Goal: Task Accomplishment & Management: Use online tool/utility

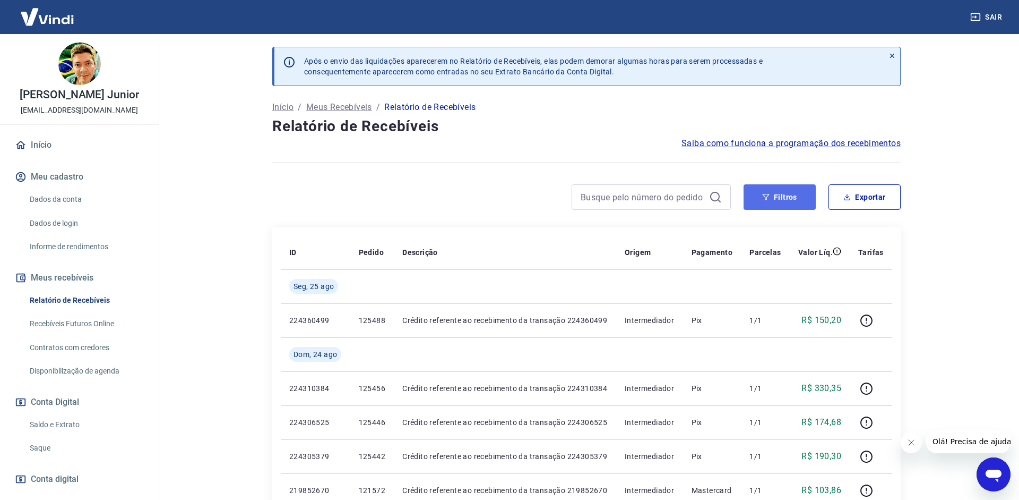
click at [770, 205] on button "Filtros" at bounding box center [780, 196] width 72 height 25
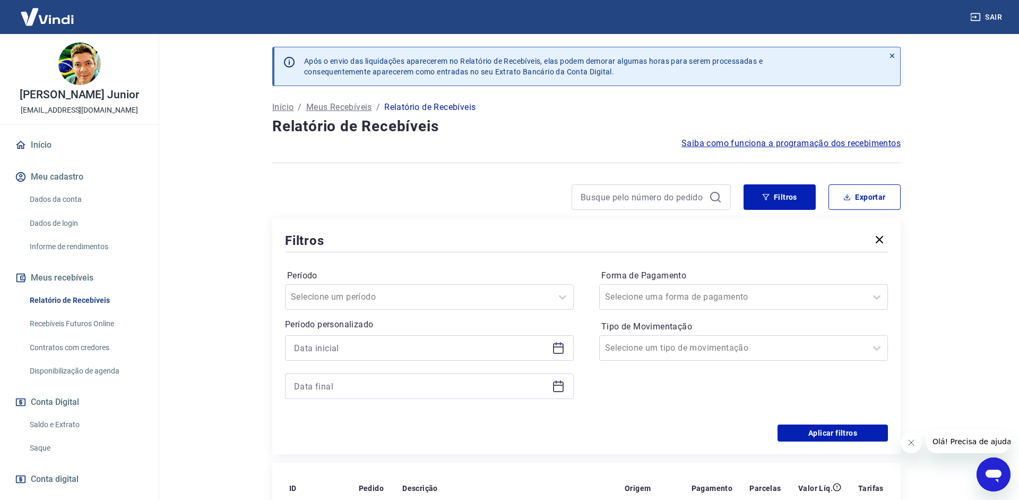
click at [556, 347] on icon at bounding box center [558, 346] width 11 height 1
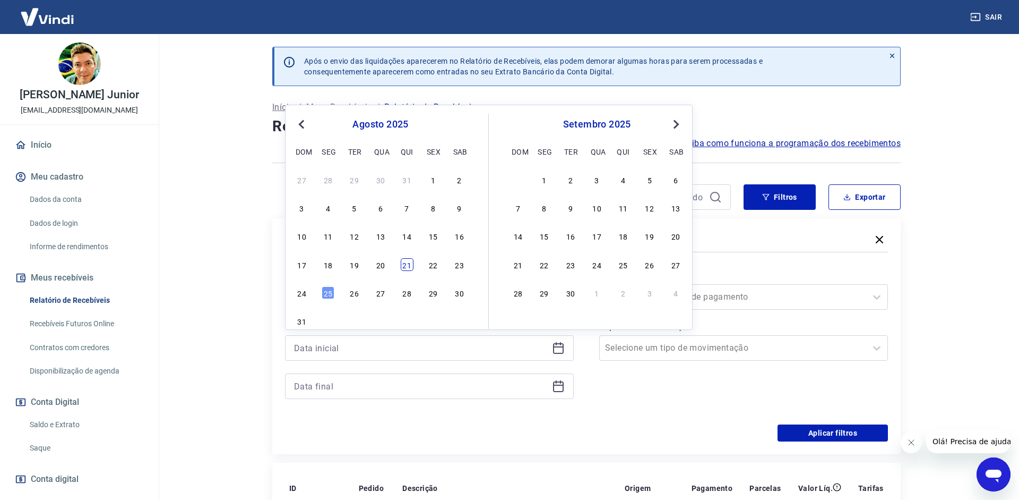
click at [407, 270] on div "21" at bounding box center [407, 264] width 13 height 13
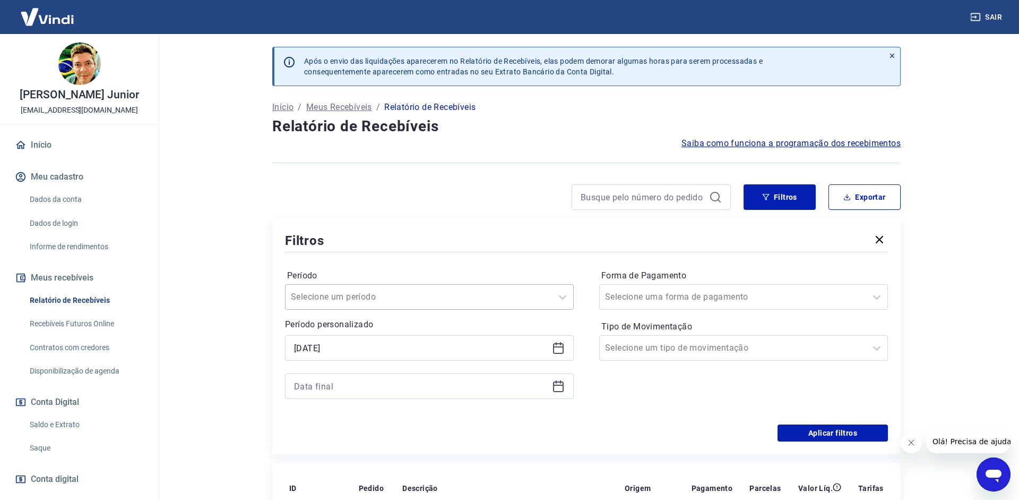
type input "[DATE]"
click at [559, 394] on div at bounding box center [429, 385] width 289 height 25
click at [558, 388] on icon at bounding box center [558, 386] width 13 height 13
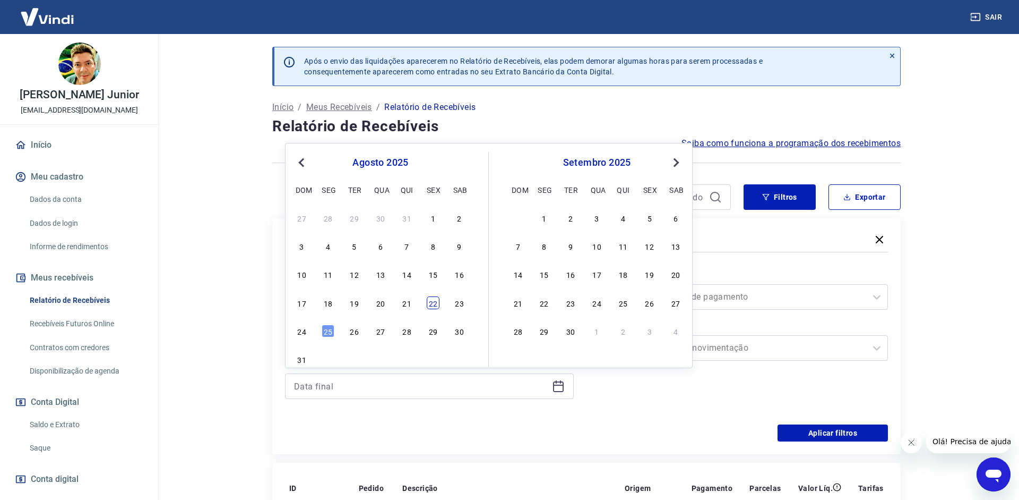
click at [436, 303] on div "22" at bounding box center [433, 302] width 13 height 13
type input "[DATE]"
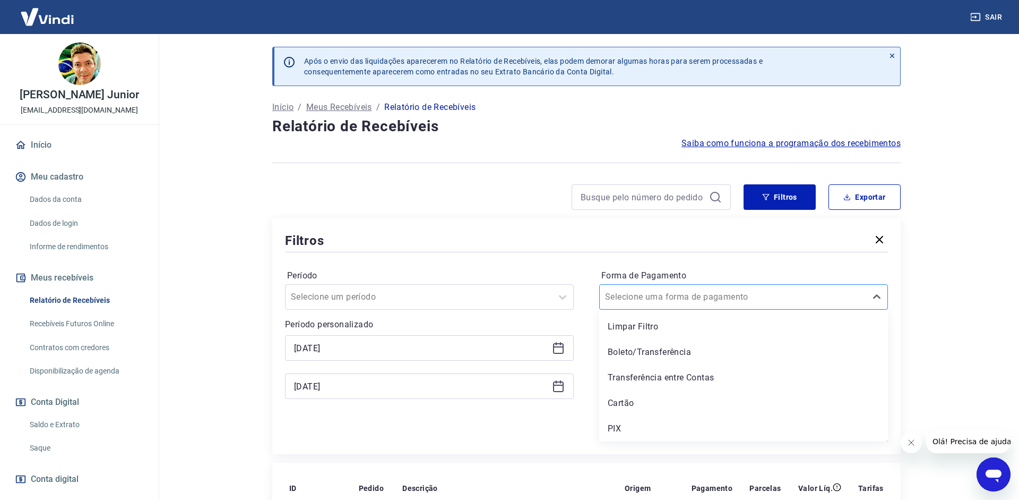
click at [741, 301] on div at bounding box center [733, 296] width 256 height 15
click at [688, 355] on div "Boleto/Transferência" at bounding box center [743, 351] width 289 height 21
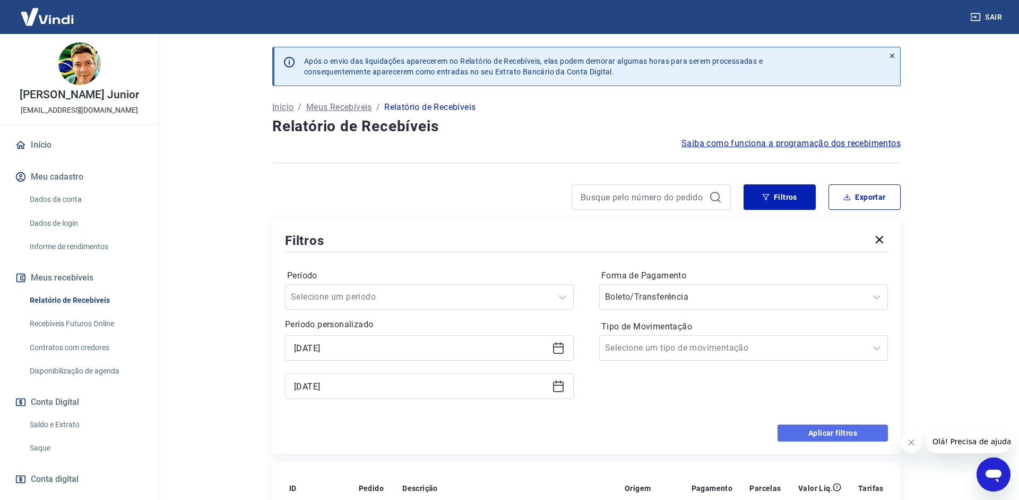
click at [821, 428] on button "Aplicar filtros" at bounding box center [833, 432] width 110 height 17
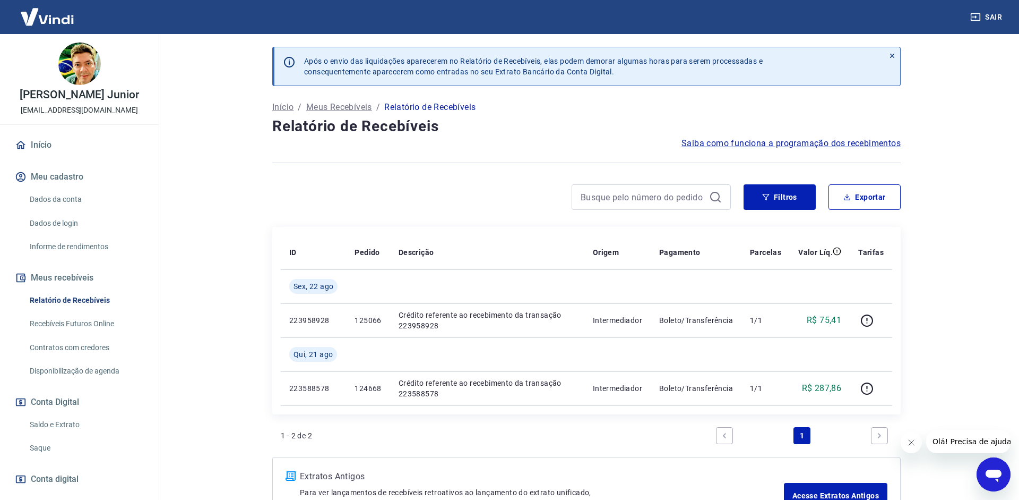
click at [777, 230] on div "ID Pedido Descrição Origem Pagamento Parcelas Valor Líq. Tarifas [DATE] 2239589…" at bounding box center [586, 320] width 629 height 187
click at [773, 193] on button "Filtros" at bounding box center [780, 196] width 72 height 25
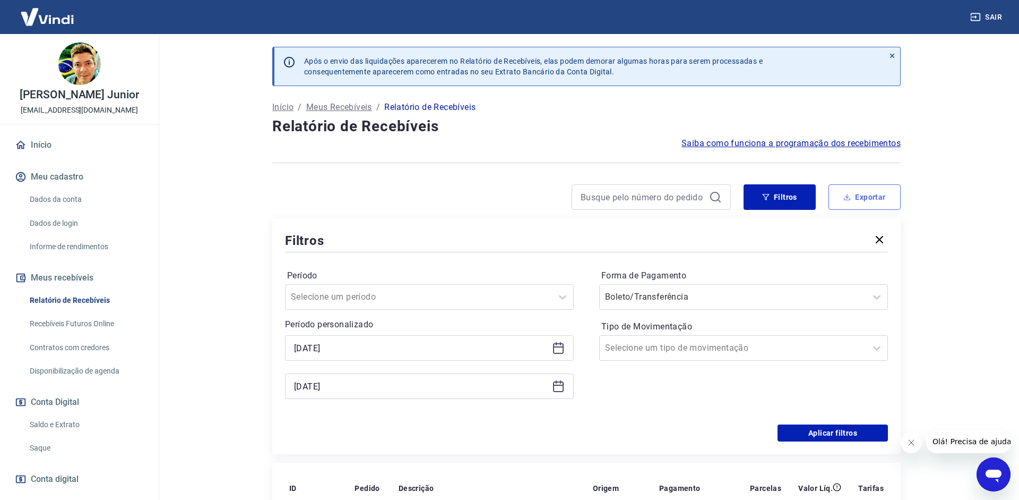
click at [855, 201] on button "Exportar" at bounding box center [865, 196] width 72 height 25
type input "[DATE]"
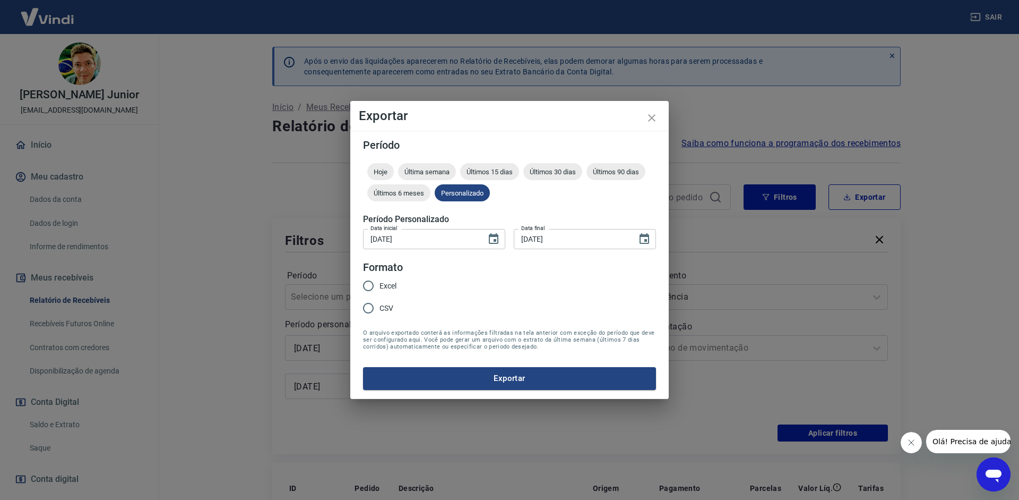
click at [381, 312] on span "CSV" at bounding box center [387, 308] width 14 height 11
click at [380, 312] on input "CSV" at bounding box center [368, 308] width 22 height 22
radio input "true"
click at [441, 373] on button "Exportar" at bounding box center [509, 378] width 293 height 22
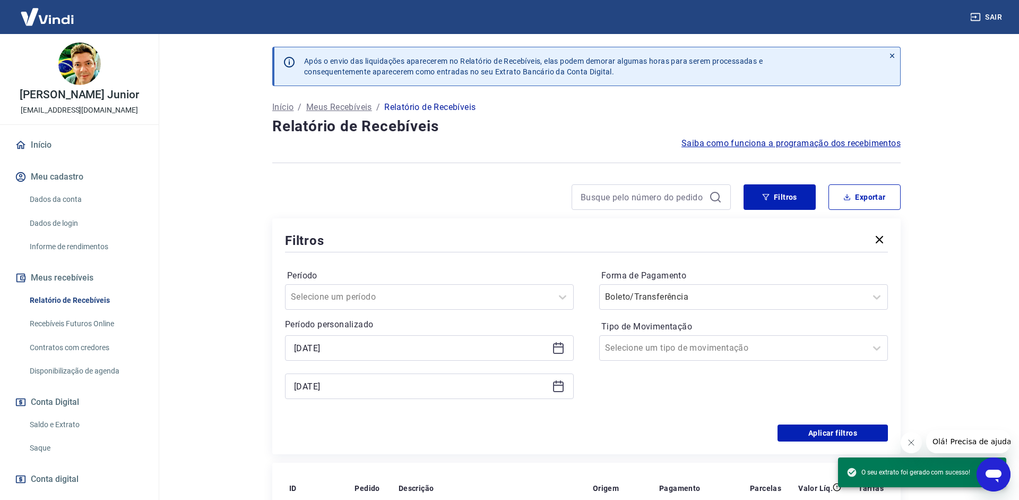
scroll to position [217, 0]
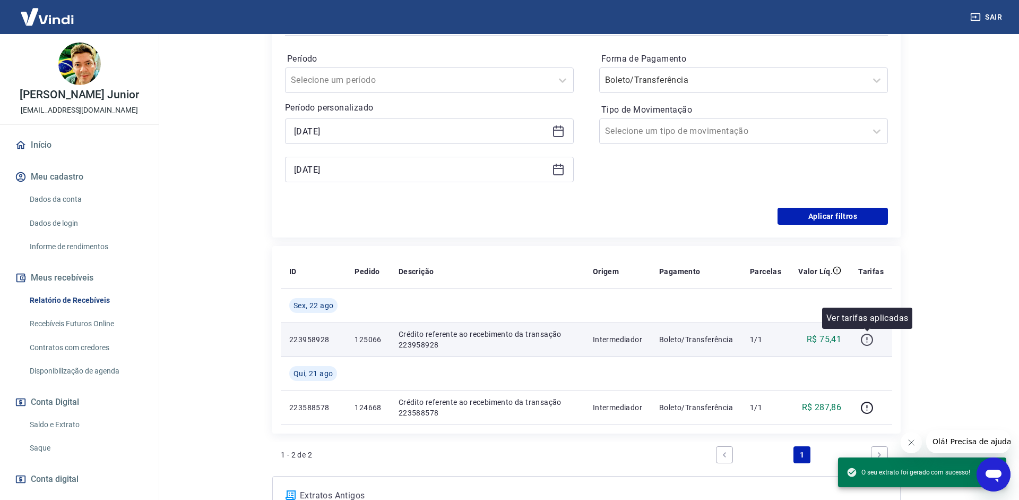
click at [875, 342] on button "button" at bounding box center [866, 339] width 17 height 17
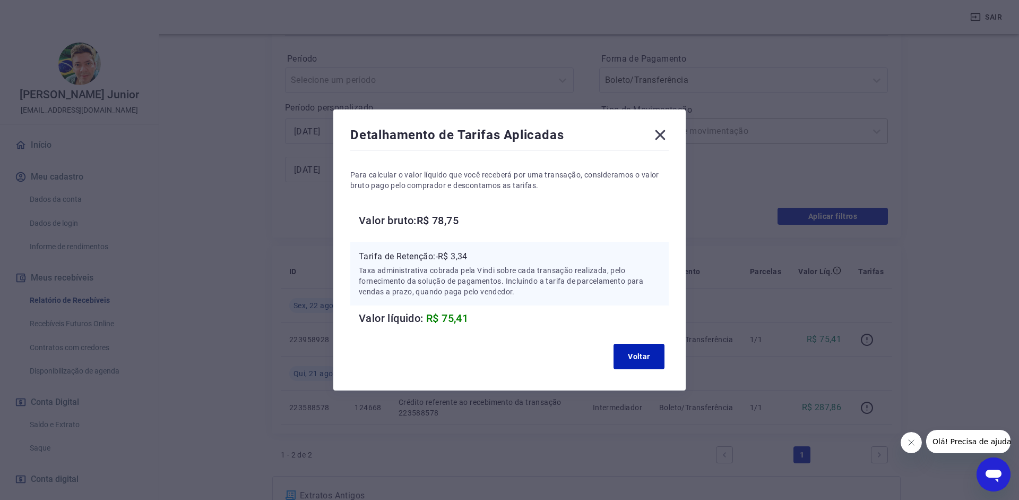
click at [659, 133] on icon at bounding box center [661, 135] width 10 height 10
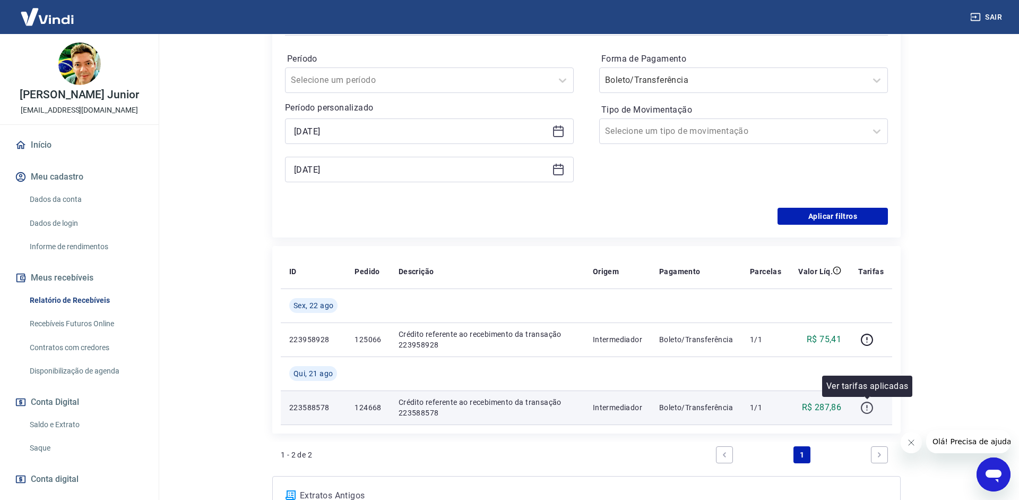
click at [871, 402] on icon "button" at bounding box center [867, 407] width 13 height 13
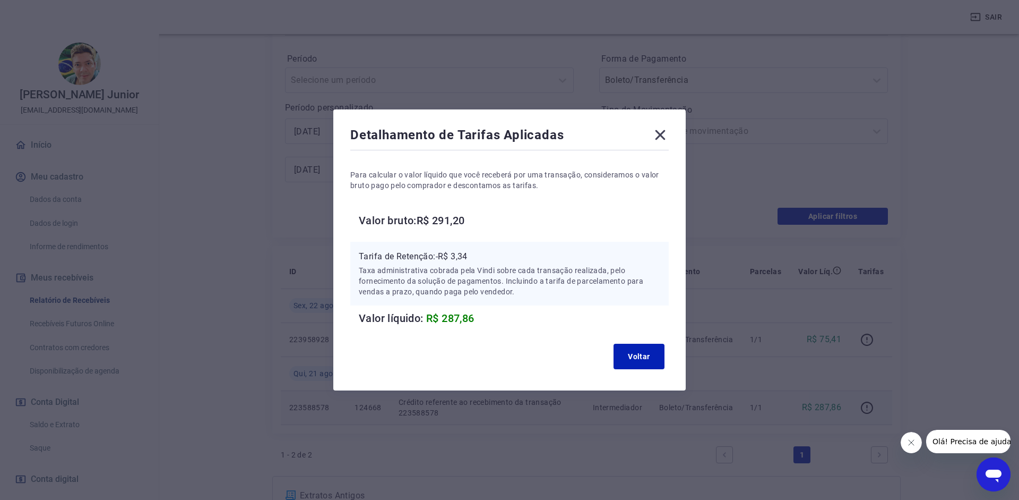
click at [670, 138] on div "Detalhamento de Tarifas Aplicadas Para calcular o valor líquido que você recebe…" at bounding box center [509, 249] width 352 height 281
click at [667, 135] on icon at bounding box center [660, 134] width 17 height 17
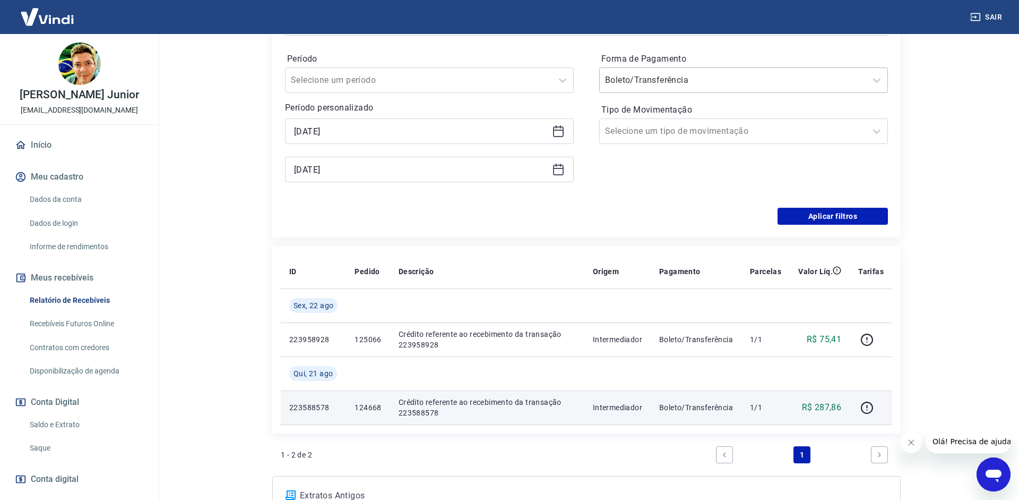
click at [665, 83] on input "Forma de Pagamento" at bounding box center [658, 80] width 107 height 13
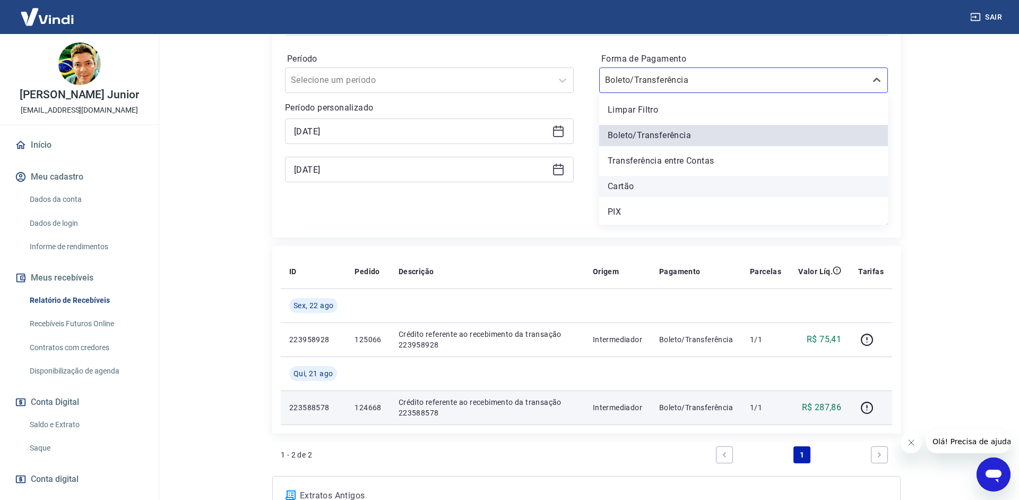
click at [634, 191] on div "Cartão" at bounding box center [743, 186] width 289 height 21
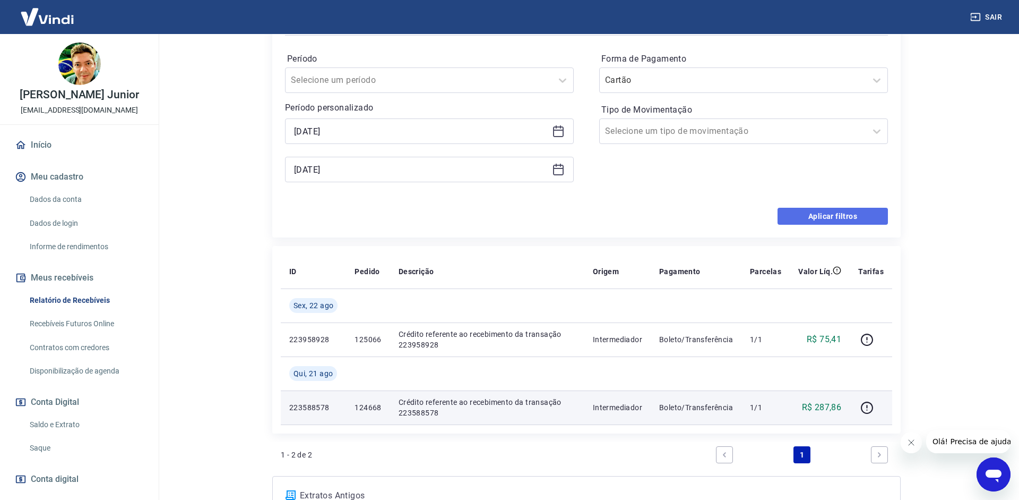
click at [814, 212] on button "Aplicar filtros" at bounding box center [833, 216] width 110 height 17
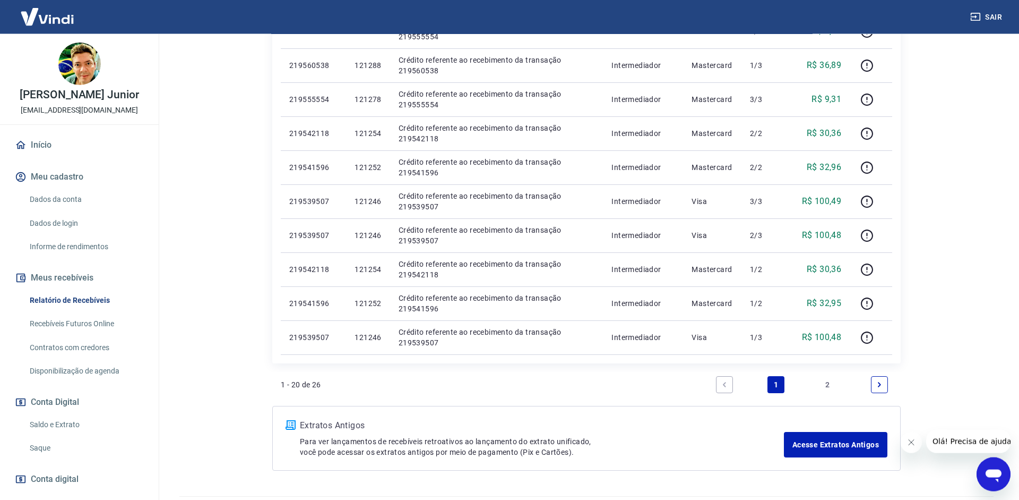
scroll to position [658, 0]
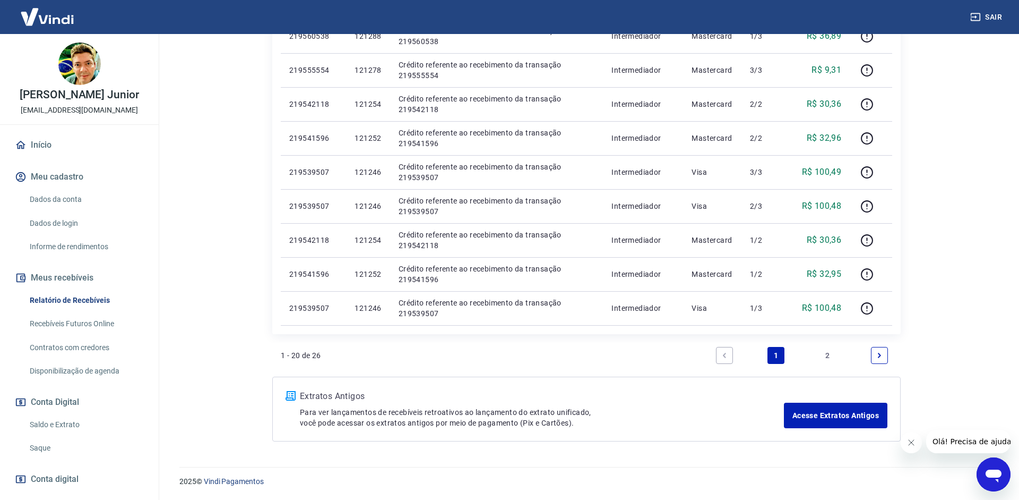
click at [830, 353] on link "2" at bounding box center [828, 355] width 17 height 17
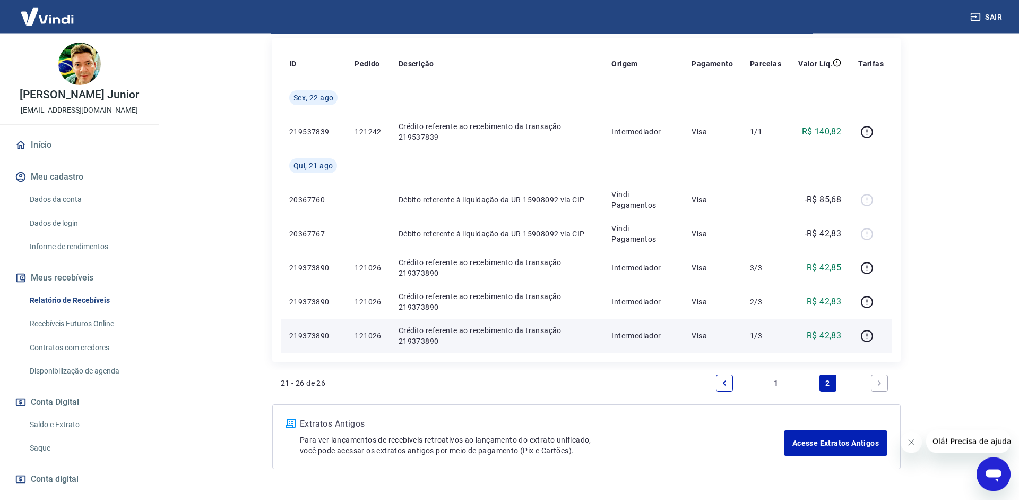
scroll to position [162, 0]
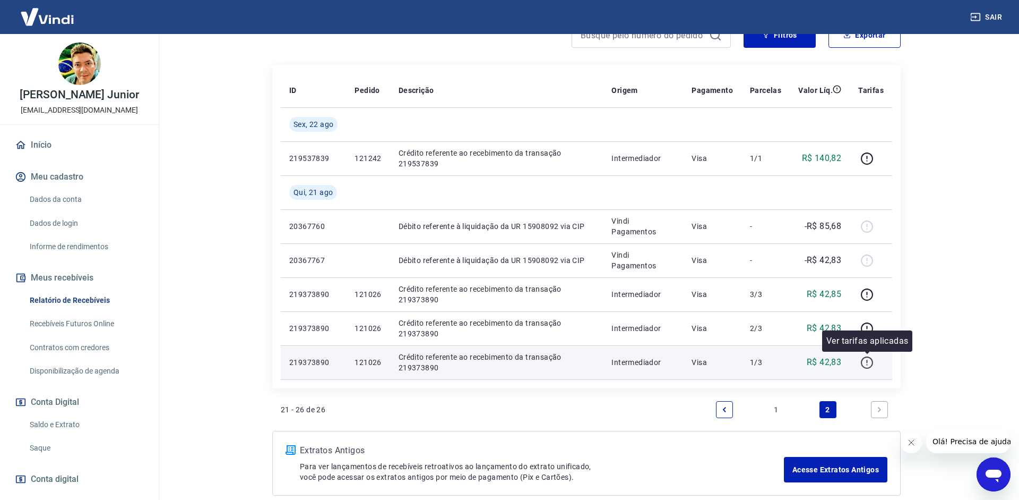
click at [867, 360] on icon "button" at bounding box center [866, 360] width 1 height 3
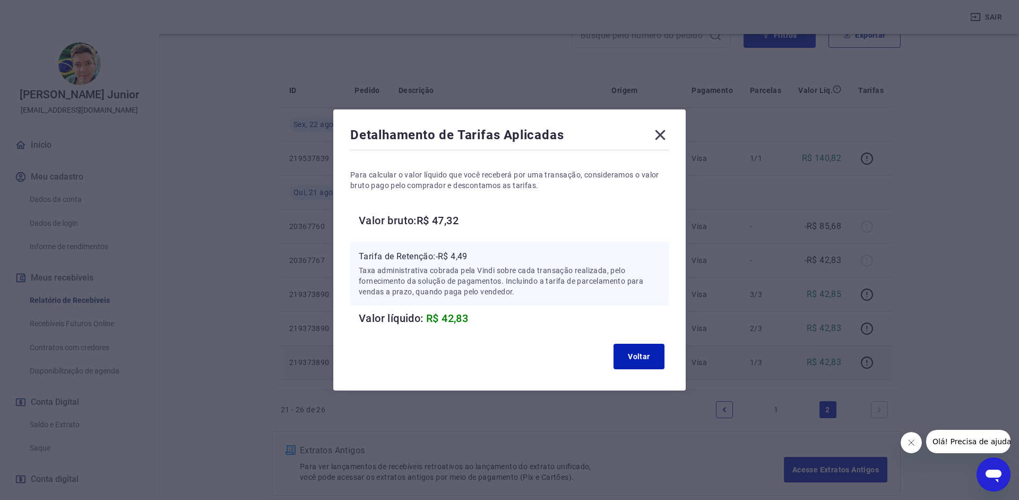
click at [660, 140] on icon at bounding box center [660, 134] width 17 height 17
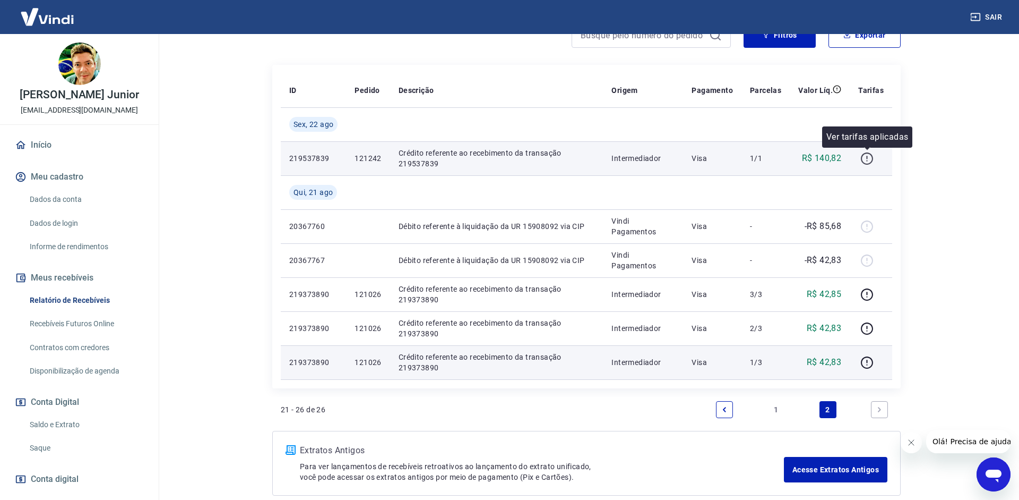
click at [874, 156] on icon "button" at bounding box center [867, 158] width 13 height 13
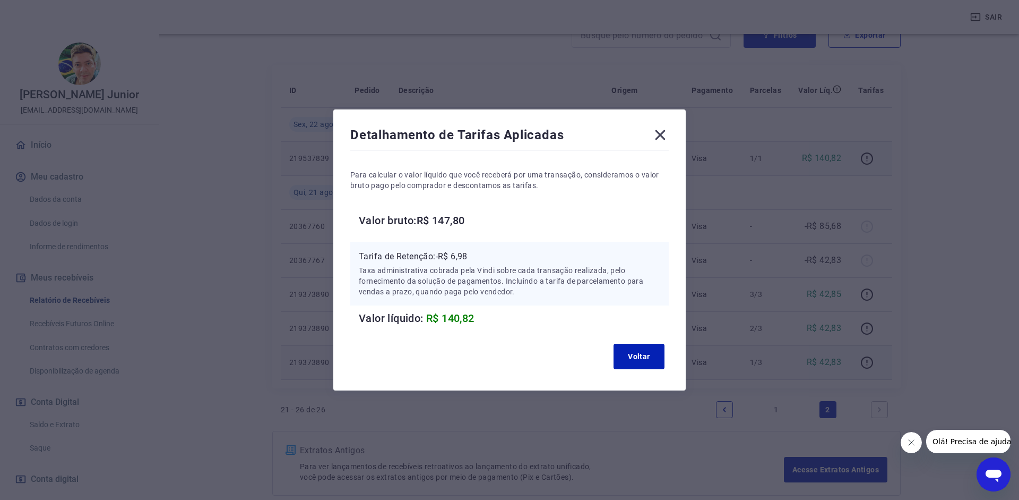
click at [667, 141] on icon at bounding box center [660, 134] width 17 height 17
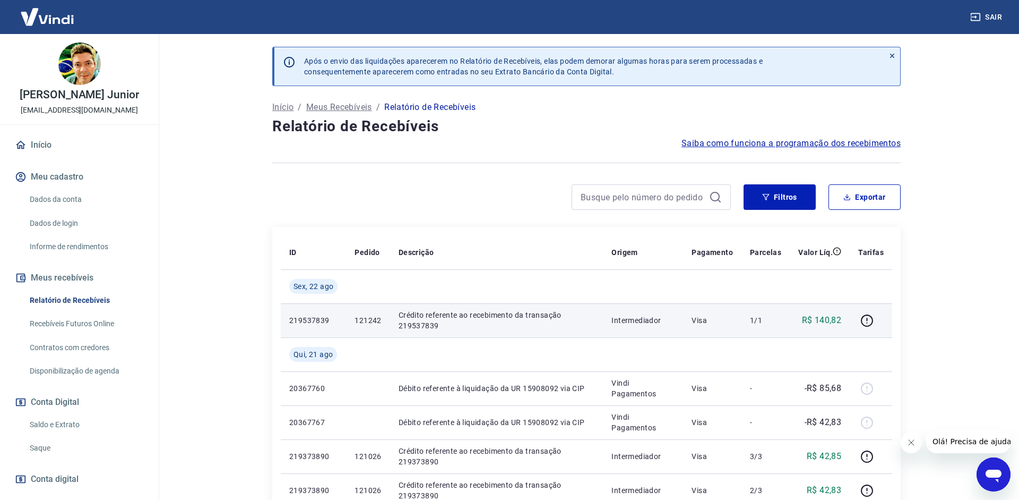
scroll to position [216, 0]
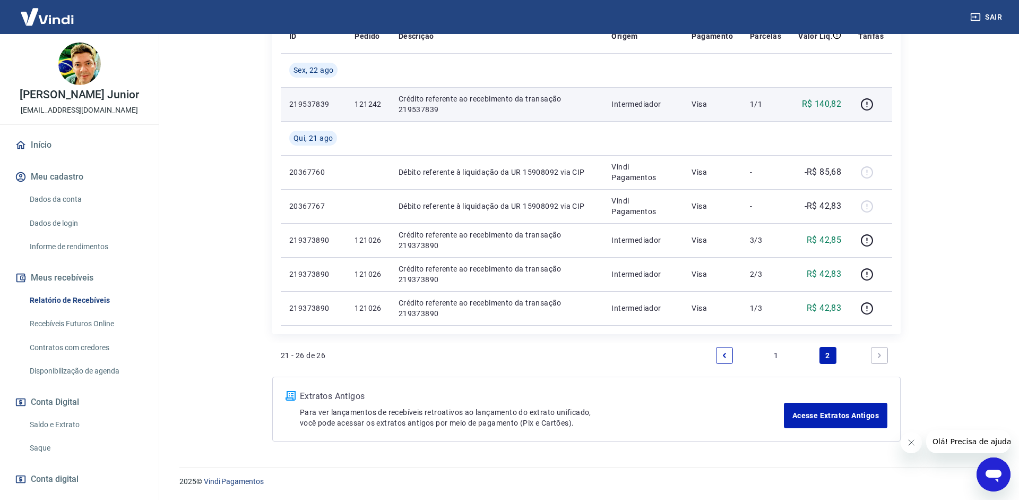
click at [771, 360] on link "1" at bounding box center [776, 355] width 17 height 17
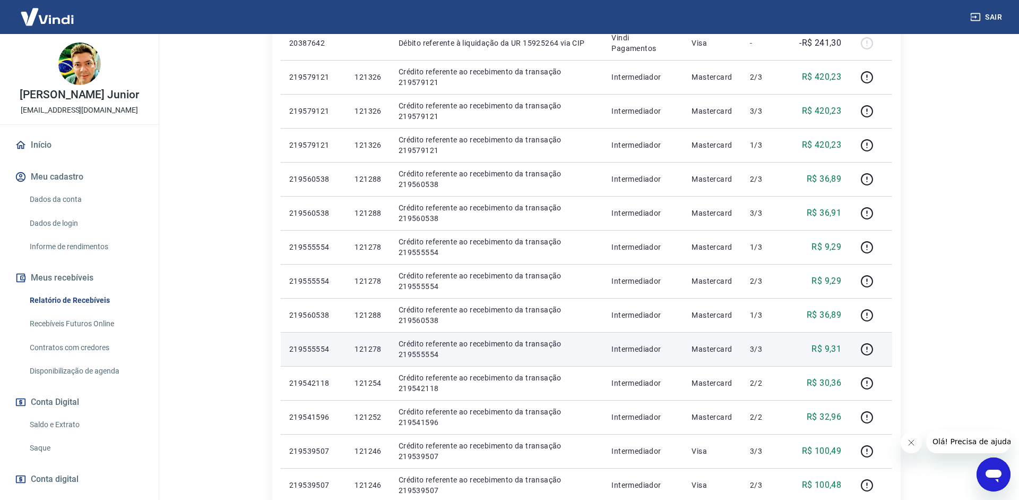
scroll to position [596, 0]
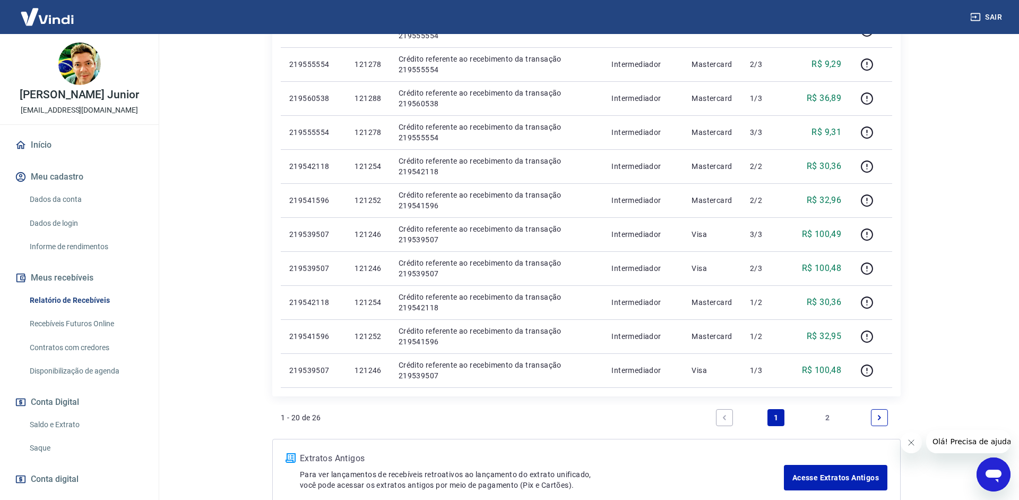
click at [830, 417] on link "2" at bounding box center [828, 417] width 17 height 17
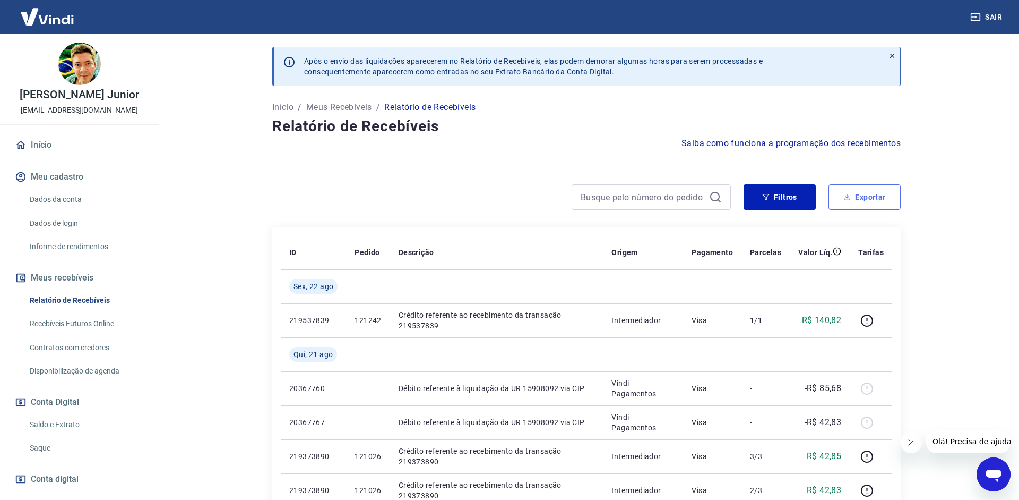
click at [849, 201] on button "Exportar" at bounding box center [865, 196] width 72 height 25
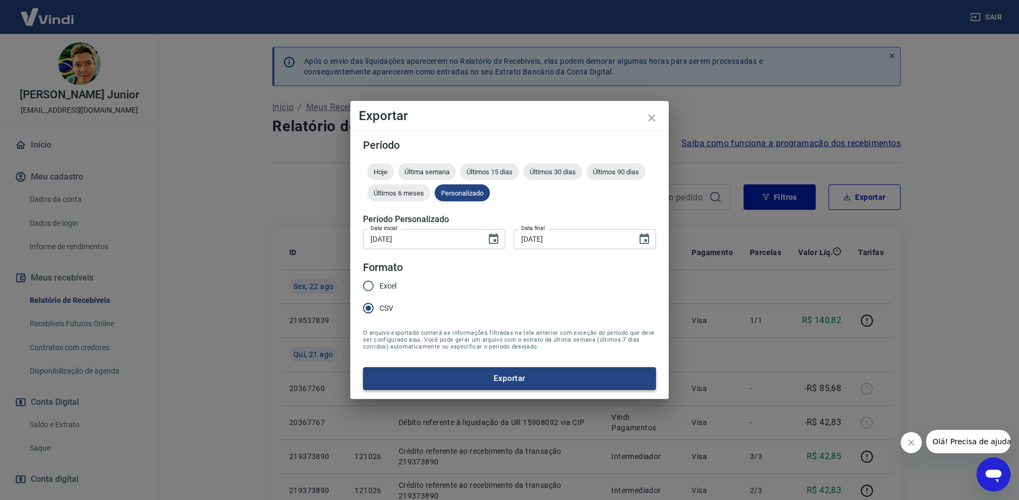
click at [443, 384] on button "Exportar" at bounding box center [509, 378] width 293 height 22
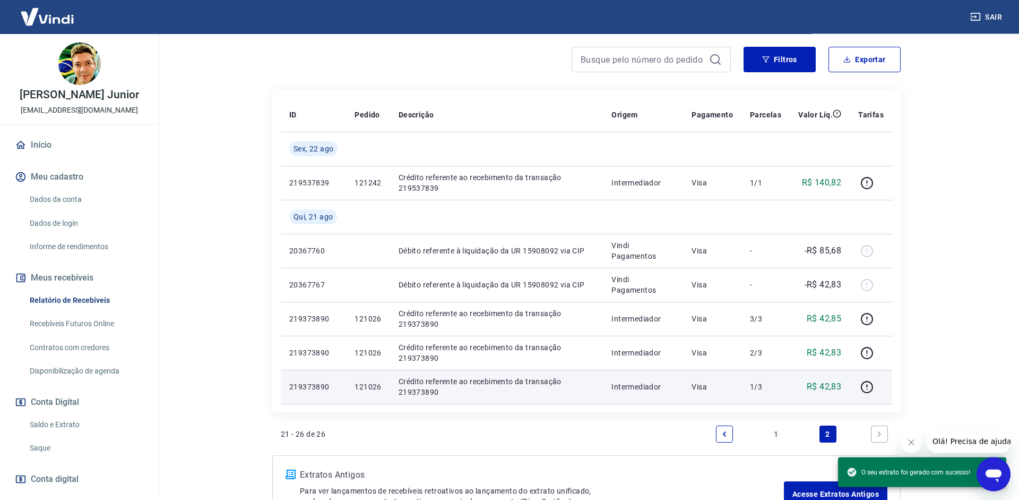
scroll to position [162, 0]
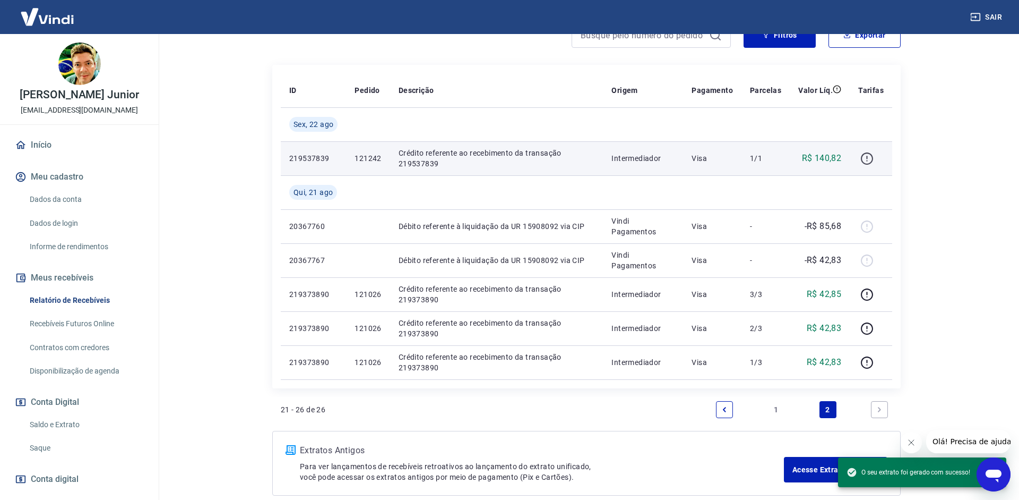
click at [866, 157] on icon "button" at bounding box center [867, 158] width 13 height 13
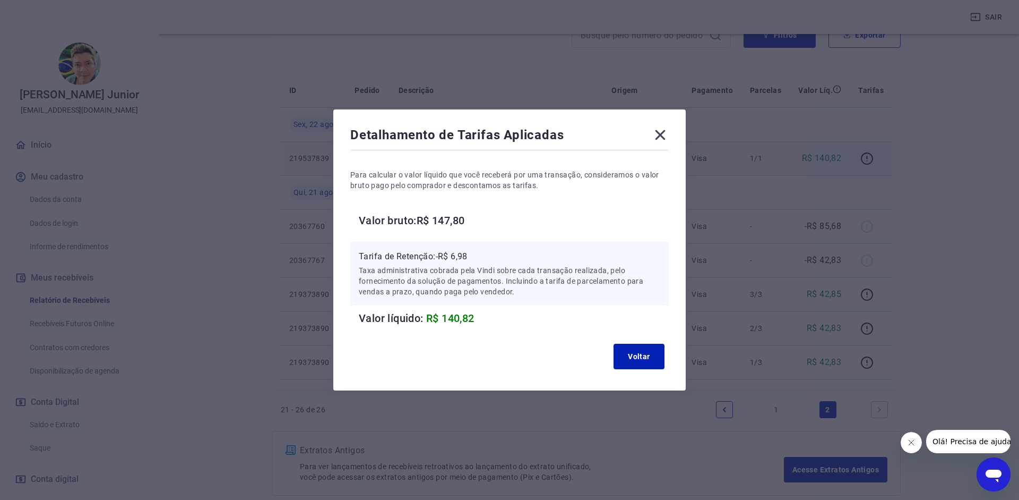
click at [665, 138] on icon at bounding box center [661, 135] width 10 height 10
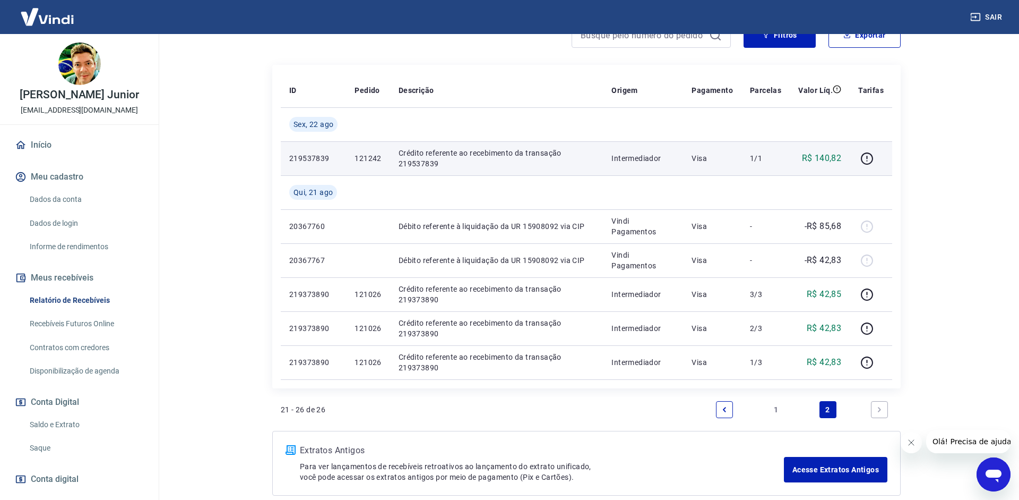
click at [779, 414] on link "1" at bounding box center [776, 409] width 17 height 17
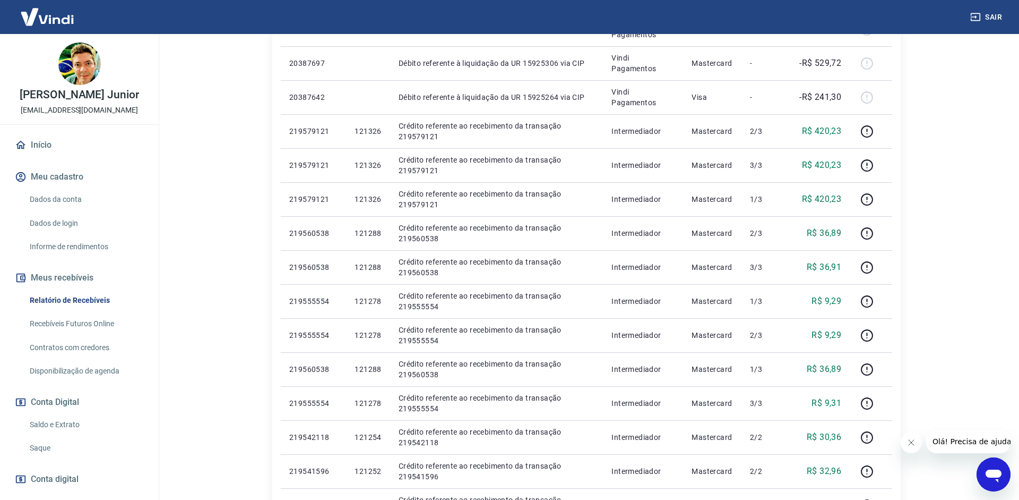
scroll to position [541, 0]
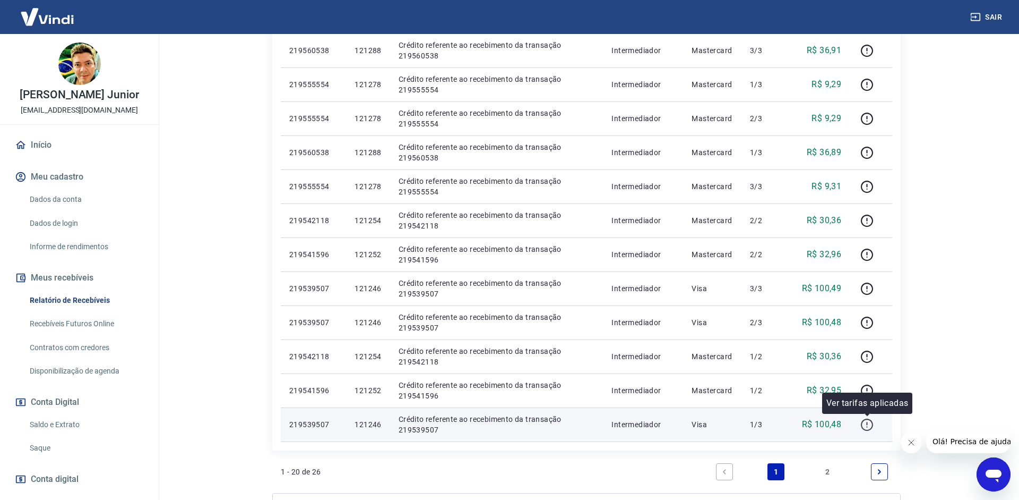
click at [865, 420] on icon "button" at bounding box center [867, 424] width 13 height 13
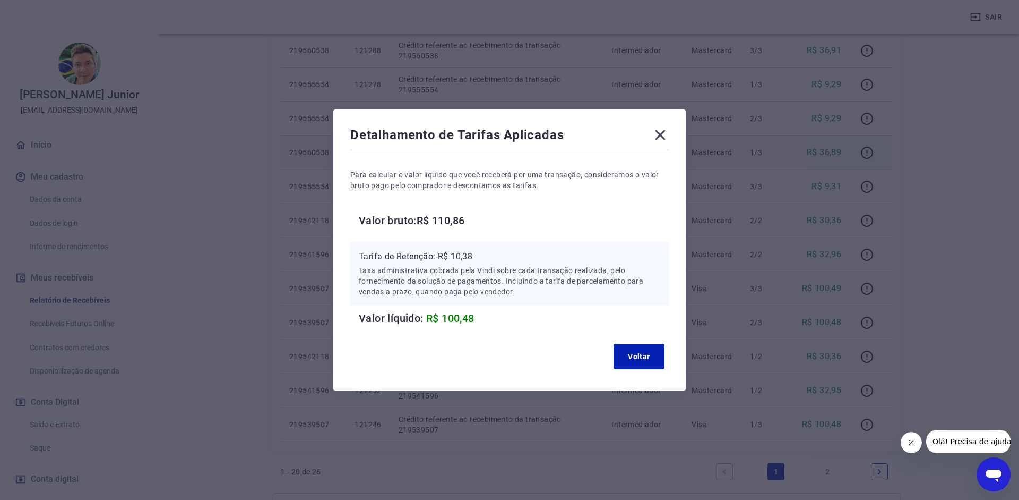
drag, startPoint x: 663, startPoint y: 132, endPoint x: 689, endPoint y: 162, distance: 39.6
click at [663, 132] on icon at bounding box center [661, 135] width 10 height 10
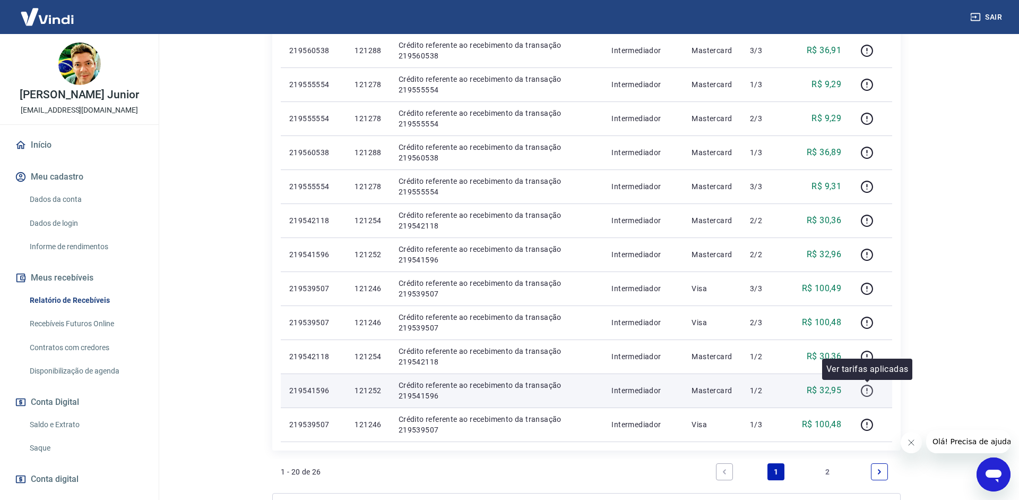
click at [865, 392] on icon "button" at bounding box center [867, 390] width 13 height 13
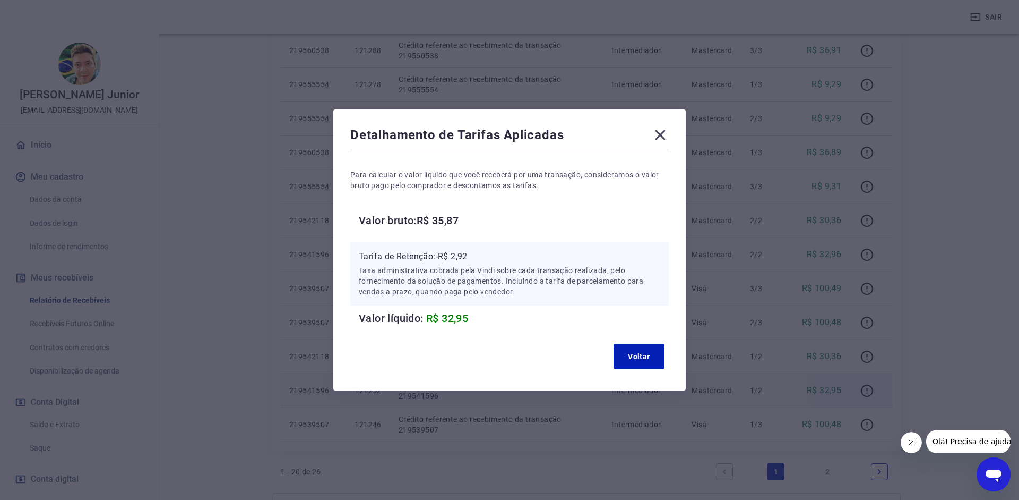
click at [661, 135] on icon at bounding box center [661, 135] width 10 height 10
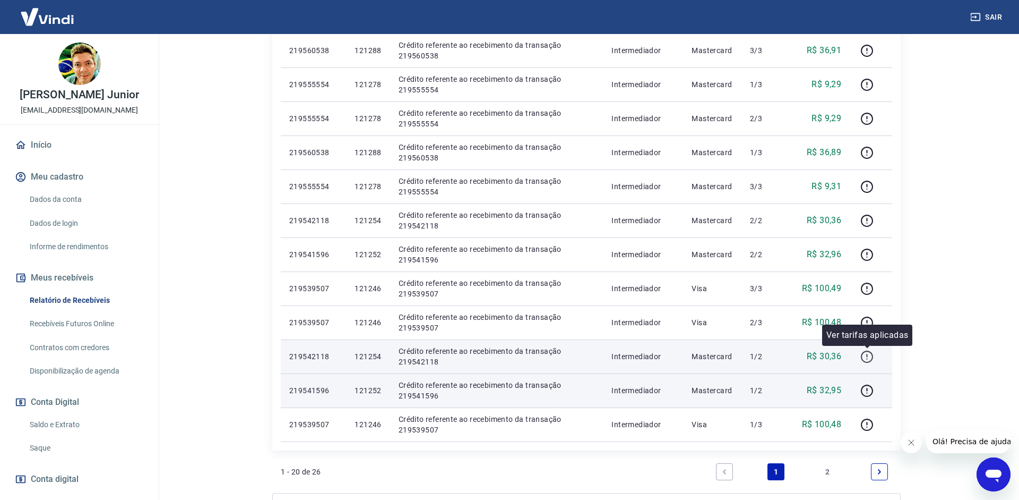
click at [867, 350] on icon "button" at bounding box center [867, 356] width 13 height 13
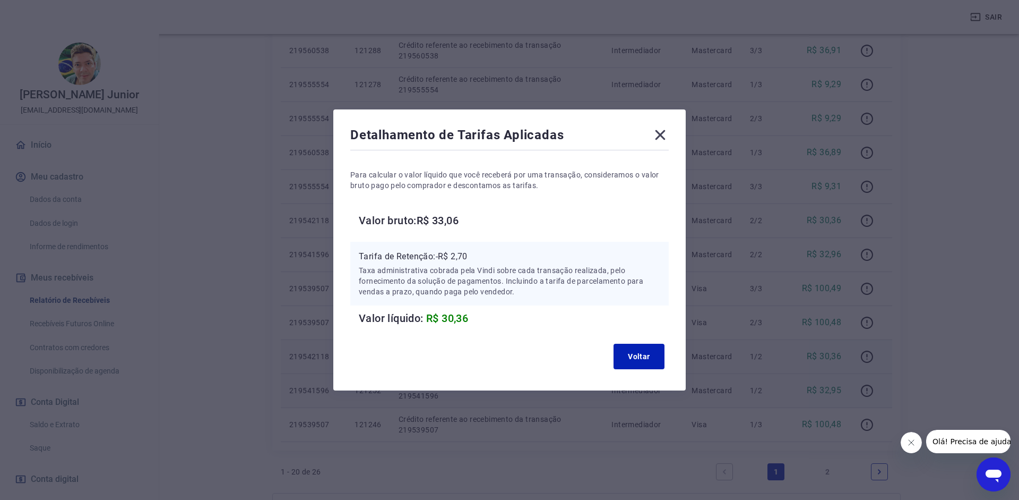
click at [656, 137] on icon at bounding box center [660, 134] width 17 height 17
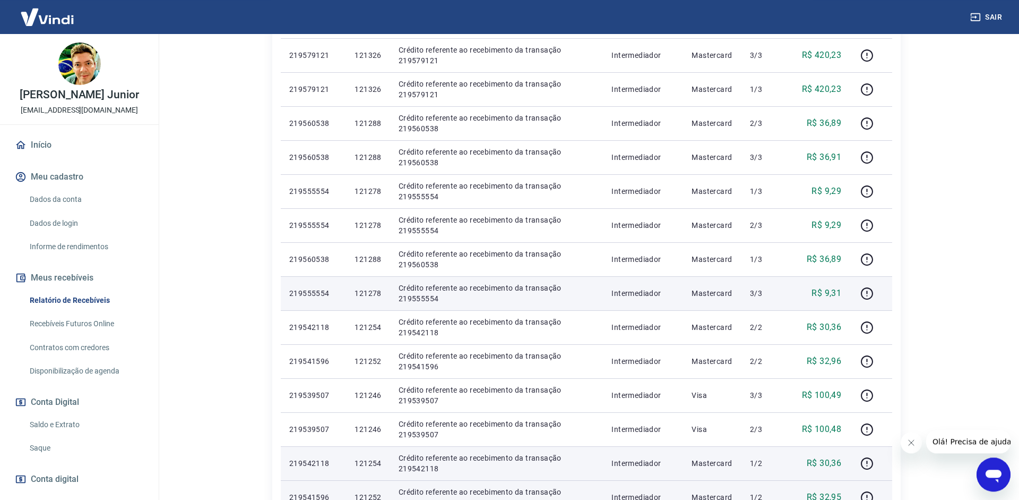
scroll to position [433, 0]
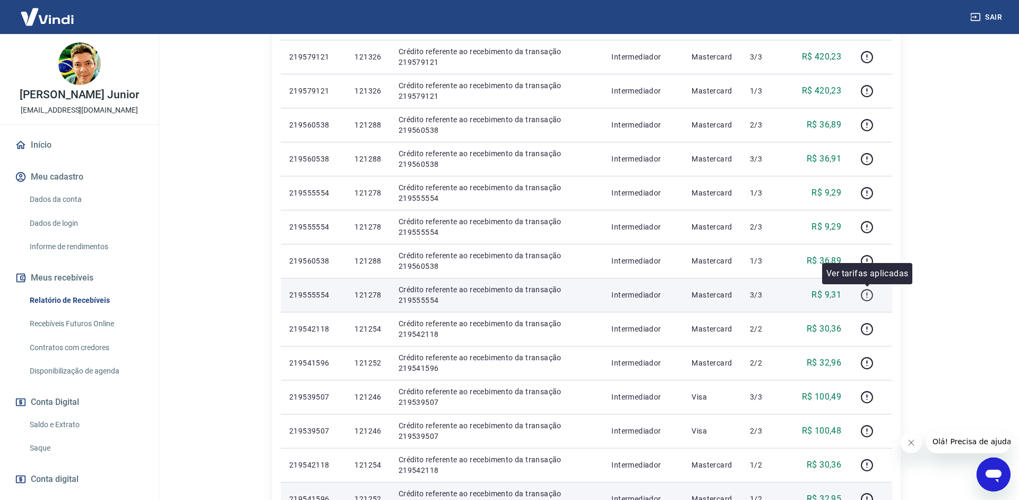
click at [868, 289] on icon "button" at bounding box center [867, 295] width 12 height 12
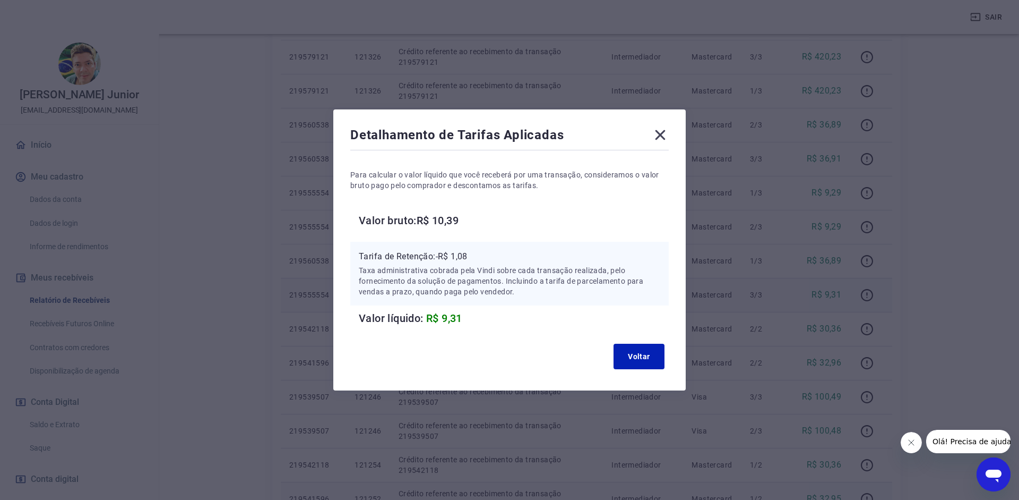
click at [657, 133] on icon at bounding box center [660, 134] width 17 height 17
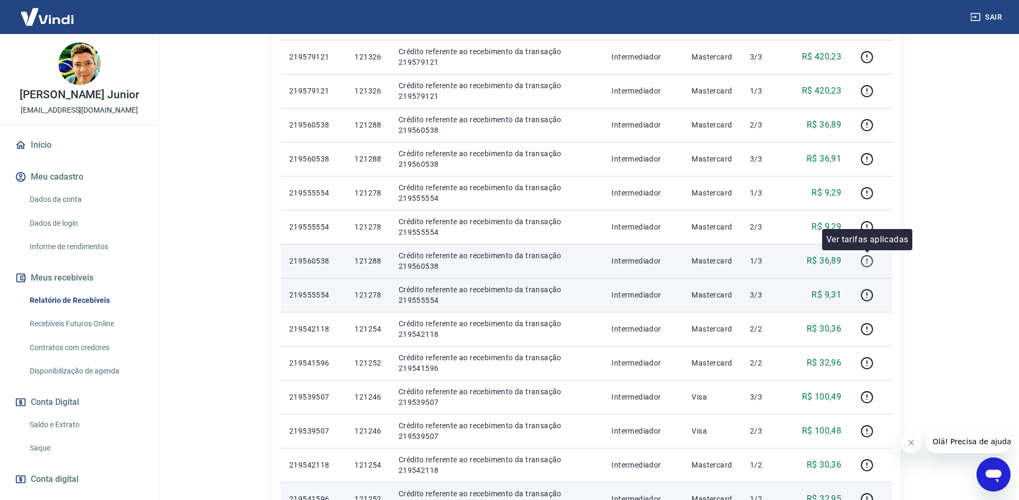
click at [869, 257] on icon "button" at bounding box center [867, 260] width 13 height 13
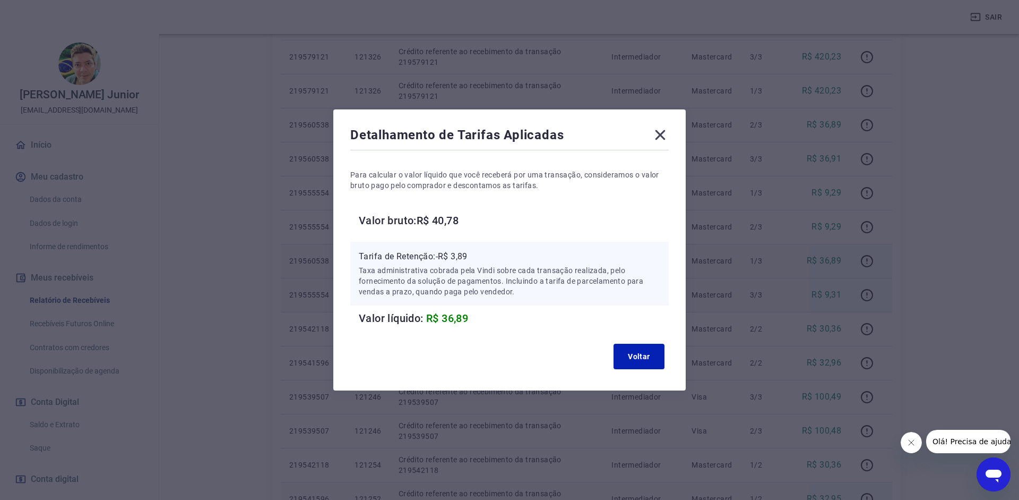
click at [656, 134] on icon at bounding box center [660, 134] width 17 height 17
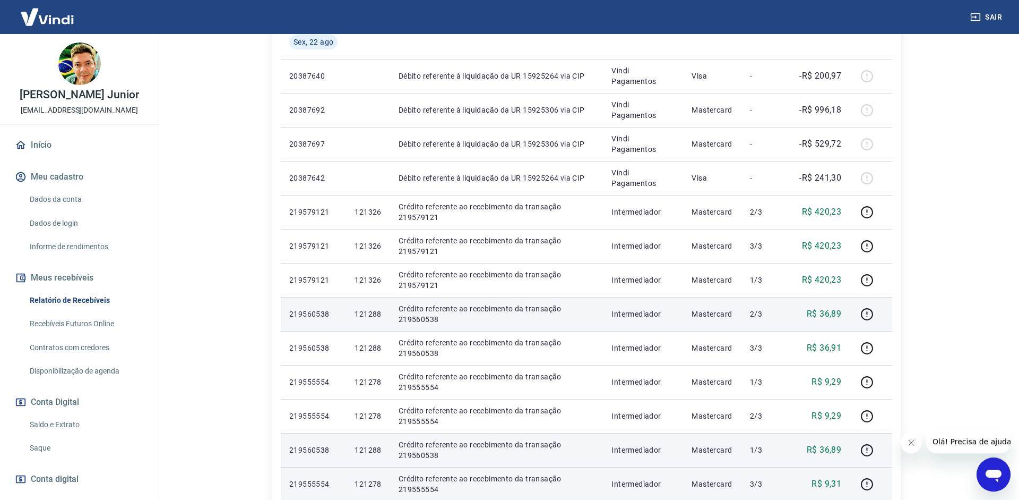
scroll to position [217, 0]
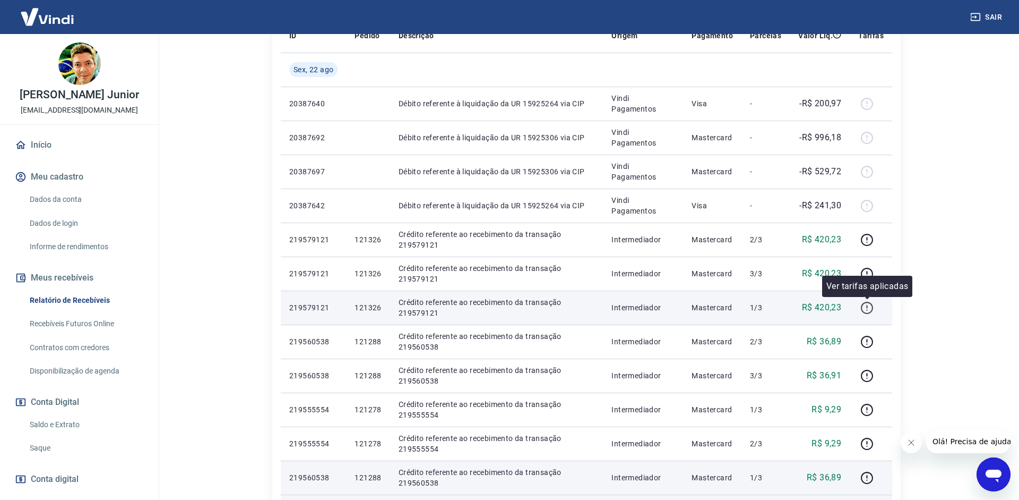
click at [867, 308] on icon "button" at bounding box center [866, 306] width 1 height 3
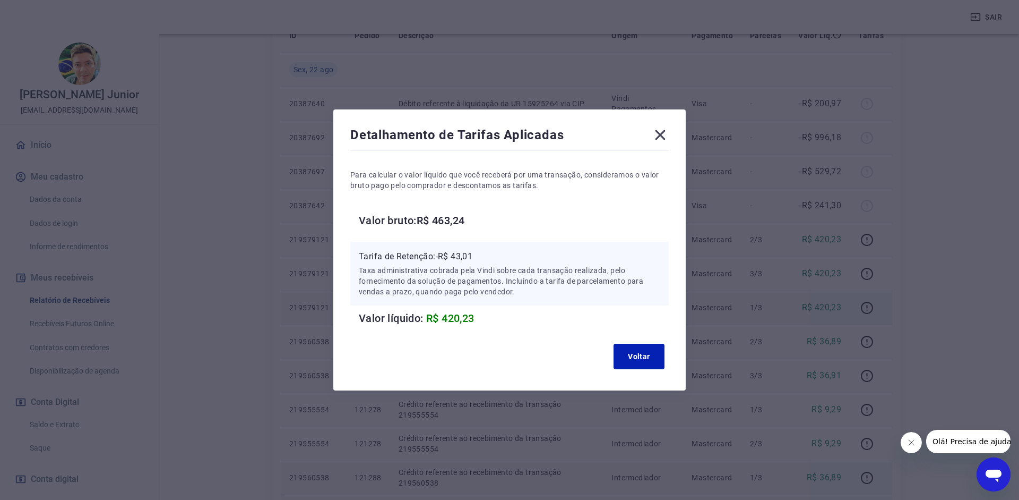
click at [655, 137] on icon at bounding box center [660, 134] width 17 height 17
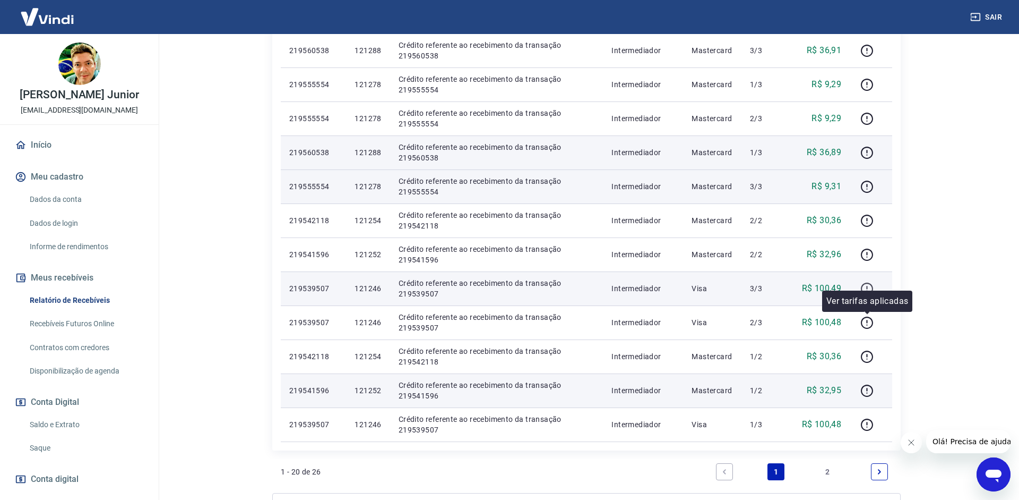
scroll to position [596, 0]
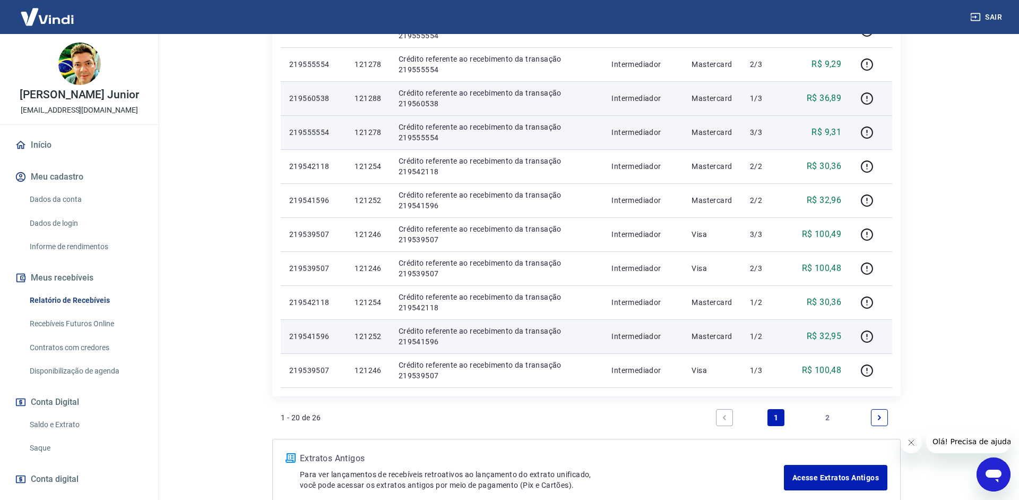
click at [829, 416] on link "2" at bounding box center [828, 417] width 17 height 17
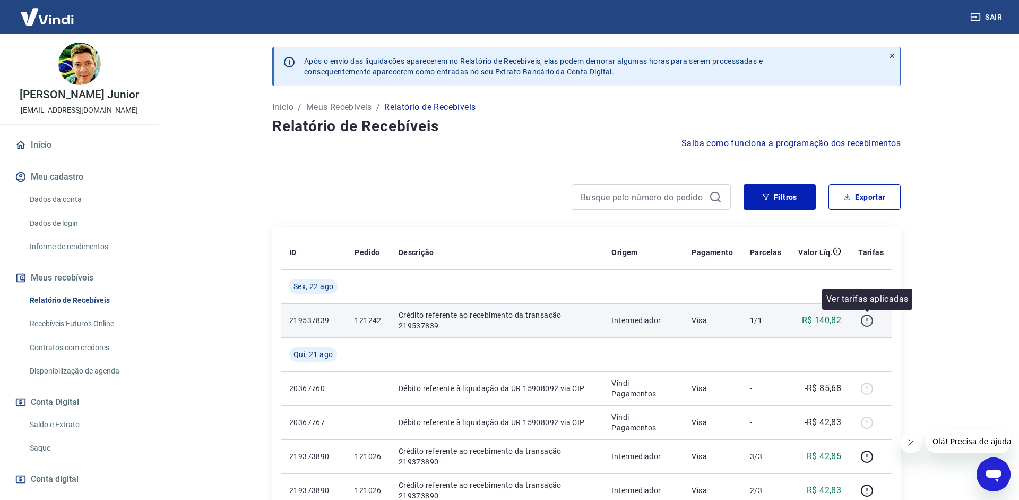
click at [865, 317] on icon "button" at bounding box center [867, 320] width 13 height 13
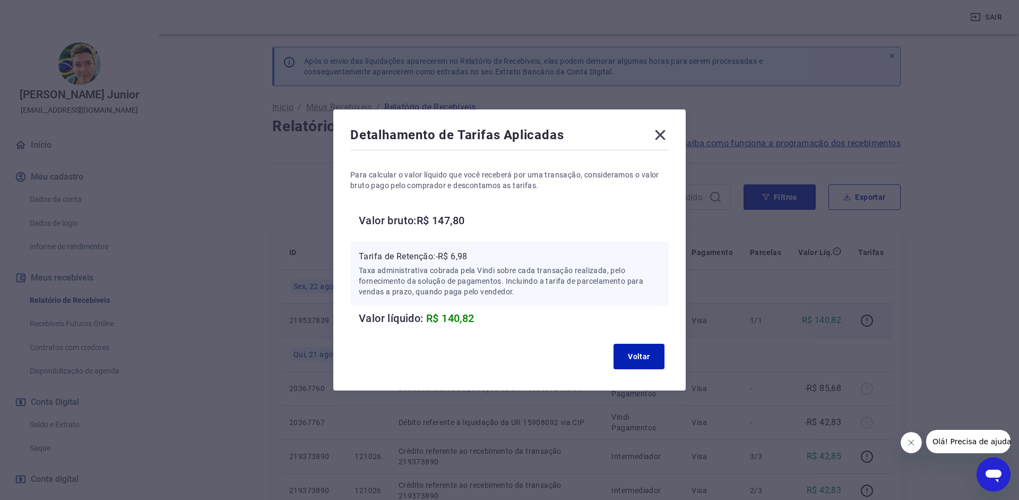
click at [661, 137] on icon at bounding box center [660, 134] width 17 height 17
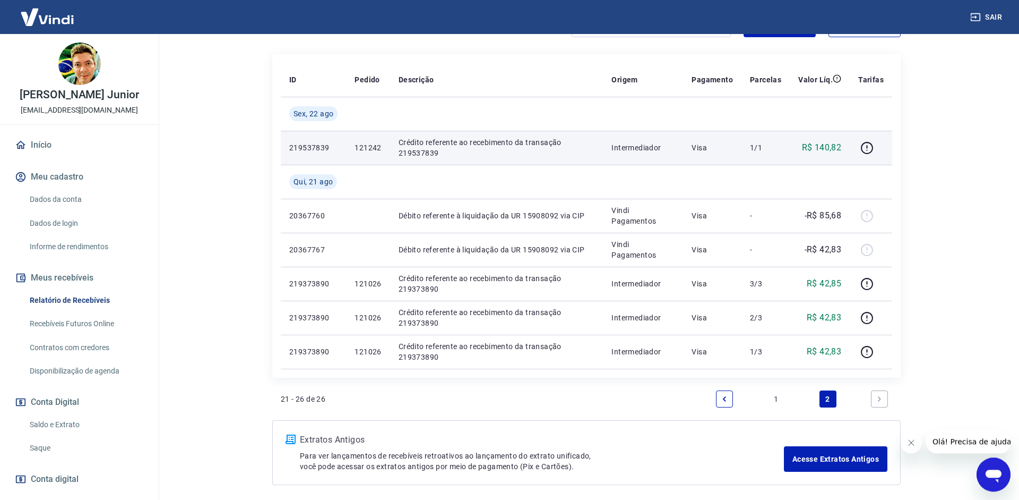
scroll to position [216, 0]
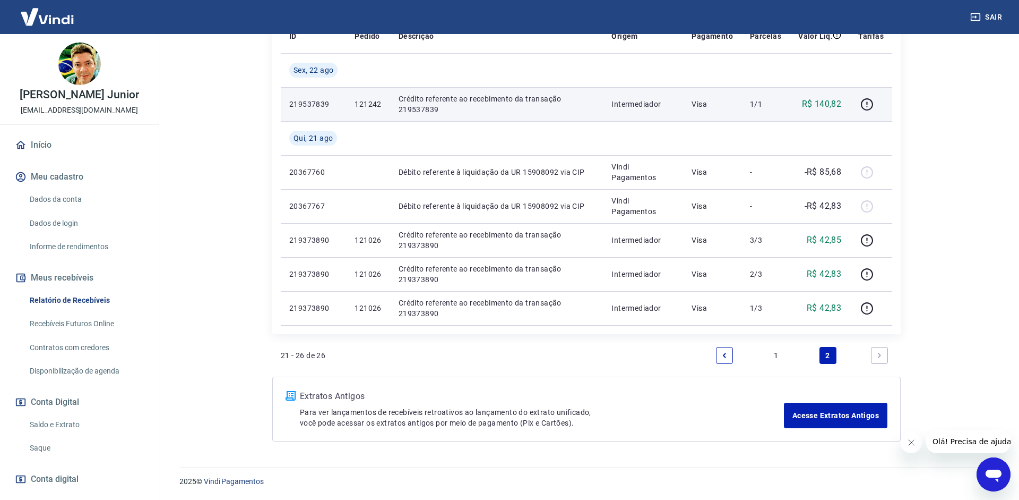
click at [774, 353] on link "1" at bounding box center [776, 355] width 17 height 17
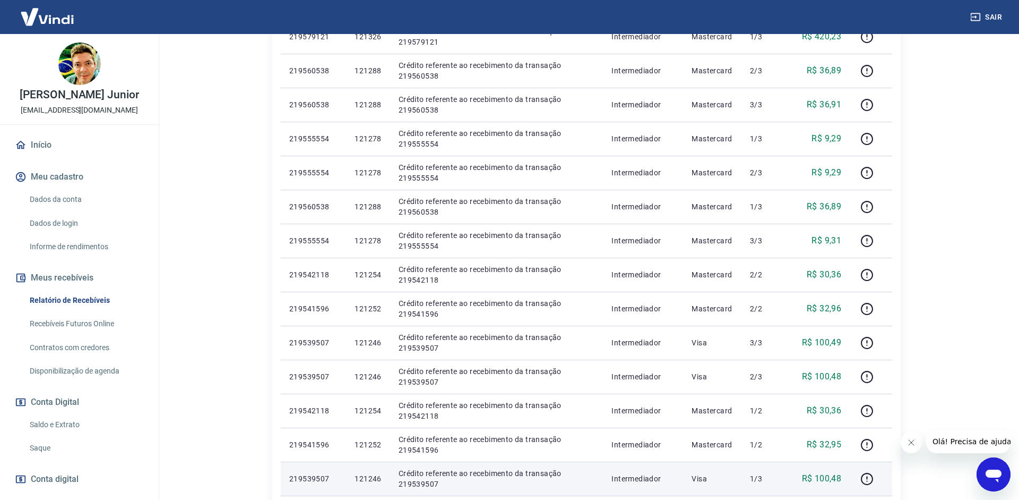
scroll to position [596, 0]
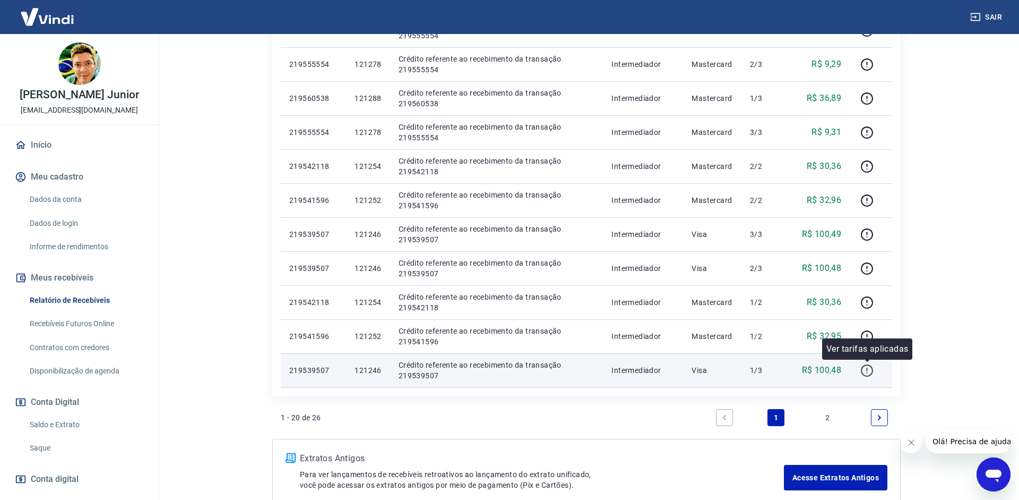
click at [861, 373] on button "button" at bounding box center [866, 370] width 17 height 17
